Goal: Information Seeking & Learning: Learn about a topic

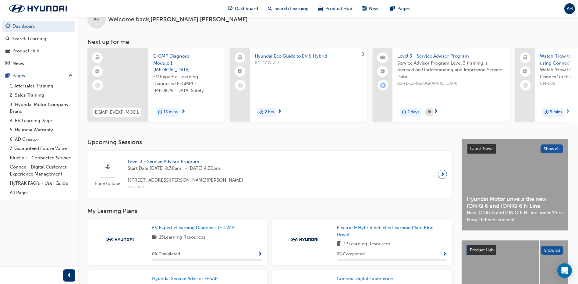
scroll to position [30, 0]
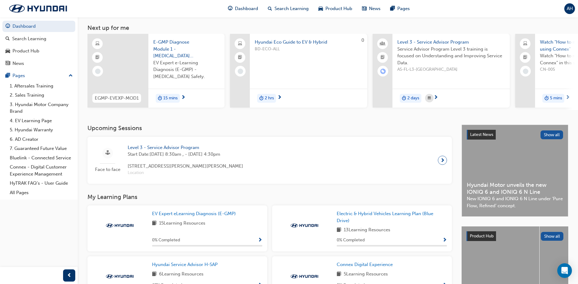
click at [277, 163] on div "Face to face Level 3 - Service Advisor Program Start Date: [DATE] 8:30am , - [D…" at bounding box center [269, 160] width 355 height 37
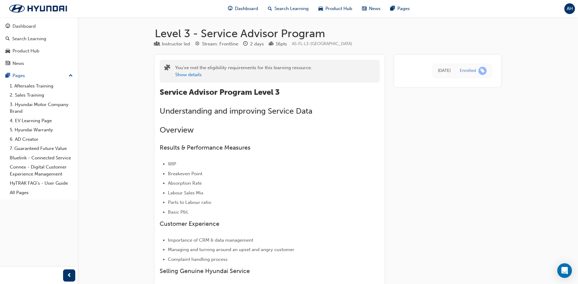
click at [23, 20] on button "Dashboard Search Learning Product Hub News Pages" at bounding box center [38, 45] width 73 height 51
click at [34, 48] on div "Product Hub" at bounding box center [25, 51] width 27 height 7
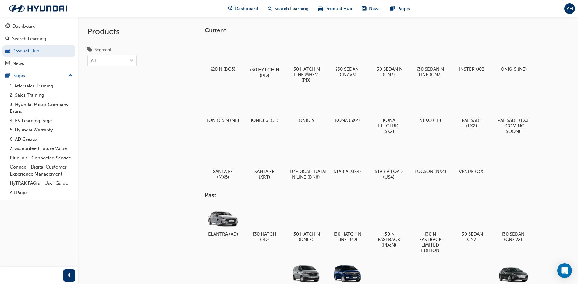
click at [272, 60] on div at bounding box center [265, 52] width 34 height 24
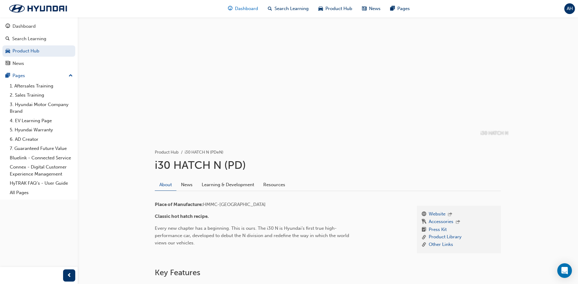
click at [249, 10] on span "Dashboard" at bounding box center [246, 8] width 23 height 7
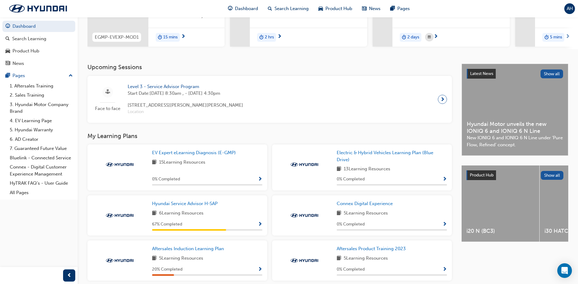
scroll to position [122, 0]
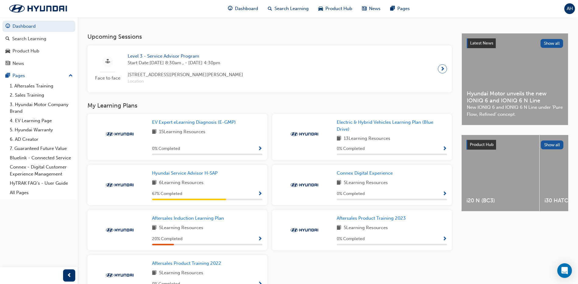
click at [239, 187] on div "6 Learning Resources" at bounding box center [207, 183] width 110 height 8
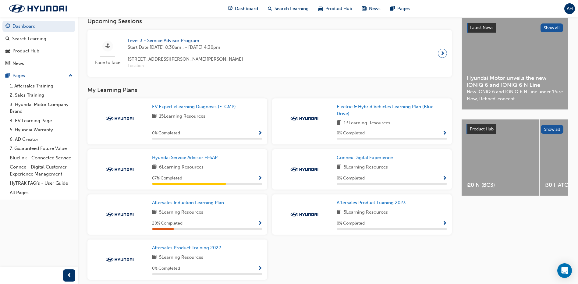
scroll to position [152, 0]
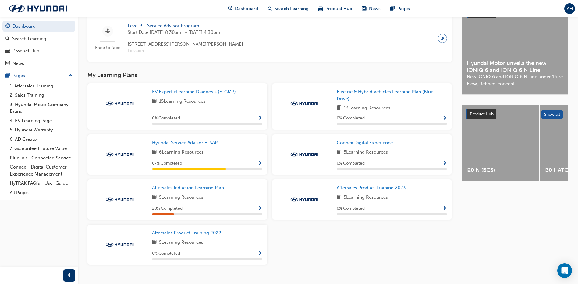
click at [259, 257] on span "Show Progress" at bounding box center [260, 253] width 5 height 5
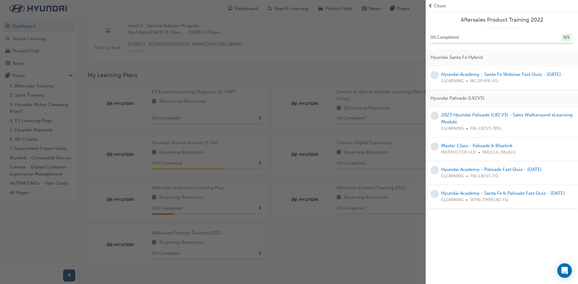
click at [440, 7] on span "Close" at bounding box center [440, 5] width 12 height 7
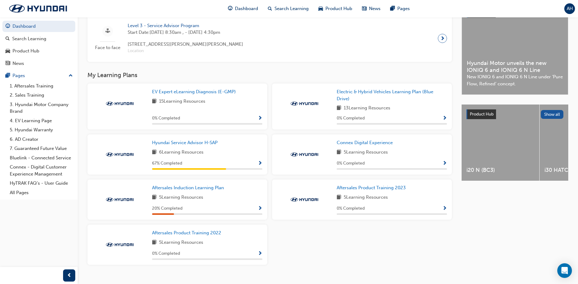
click at [223, 155] on div "6 Learning Resources" at bounding box center [207, 153] width 110 height 8
click at [260, 165] on span "Show Progress" at bounding box center [260, 163] width 5 height 5
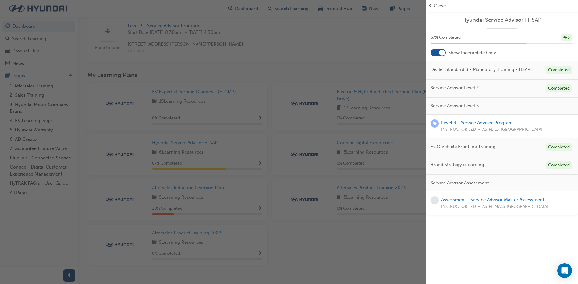
click at [362, 191] on div "button" at bounding box center [213, 142] width 426 height 284
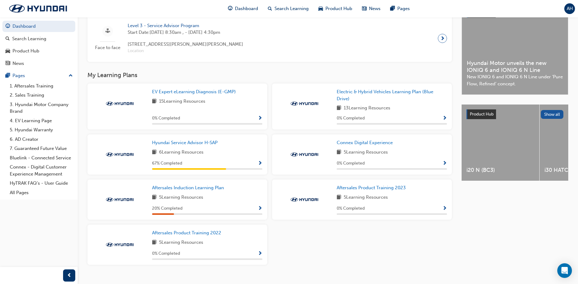
click at [259, 118] on span "Show Progress" at bounding box center [260, 118] width 5 height 5
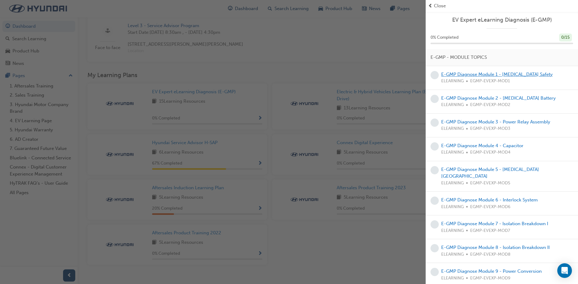
click at [461, 73] on link "E-GMP Diagnose Module 1 - [MEDICAL_DATA] Safety" at bounding box center [497, 74] width 112 height 5
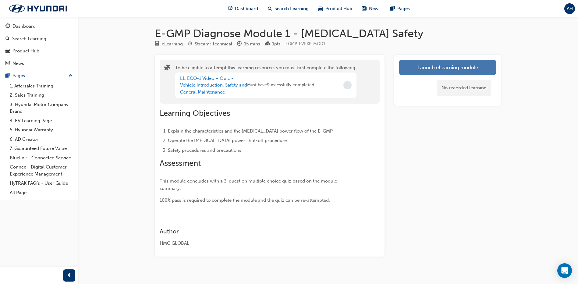
click at [443, 72] on button "Launch eLearning module" at bounding box center [447, 67] width 97 height 15
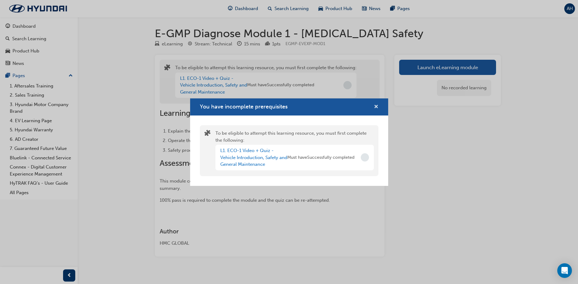
click at [375, 106] on span "cross-icon" at bounding box center [376, 107] width 5 height 5
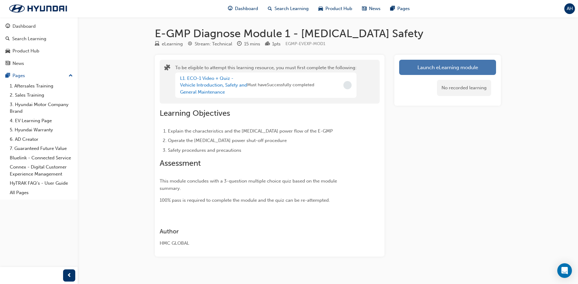
click at [432, 70] on button "Launch eLearning module" at bounding box center [447, 67] width 97 height 15
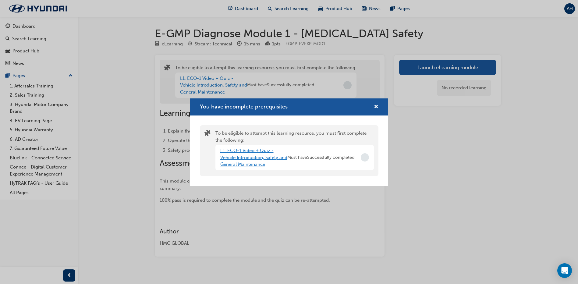
click at [230, 151] on link "L1. ECO-1 Video + Quiz - Vehicle Introduction, Safety and General Maintenance" at bounding box center [253, 157] width 67 height 19
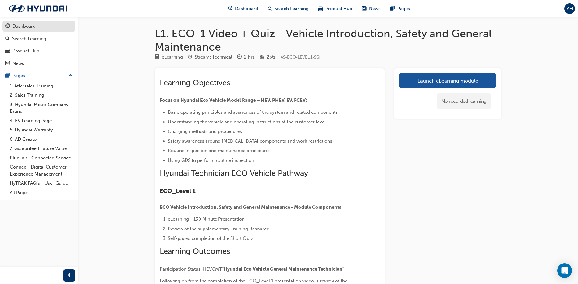
click at [23, 25] on div "Dashboard" at bounding box center [23, 26] width 23 height 7
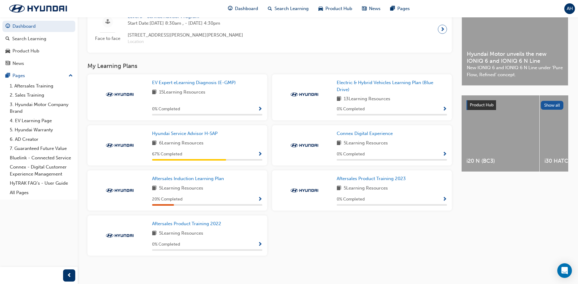
scroll to position [166, 0]
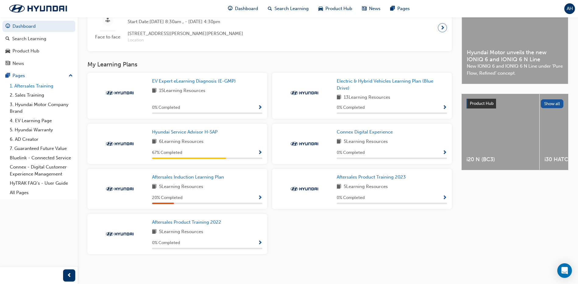
click at [33, 86] on link "1. Aftersales Training" at bounding box center [41, 85] width 68 height 9
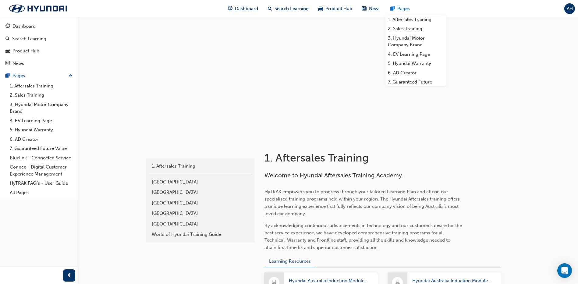
click at [395, 8] on div "Pages" at bounding box center [400, 8] width 29 height 12
